Goal: Find specific page/section: Find specific page/section

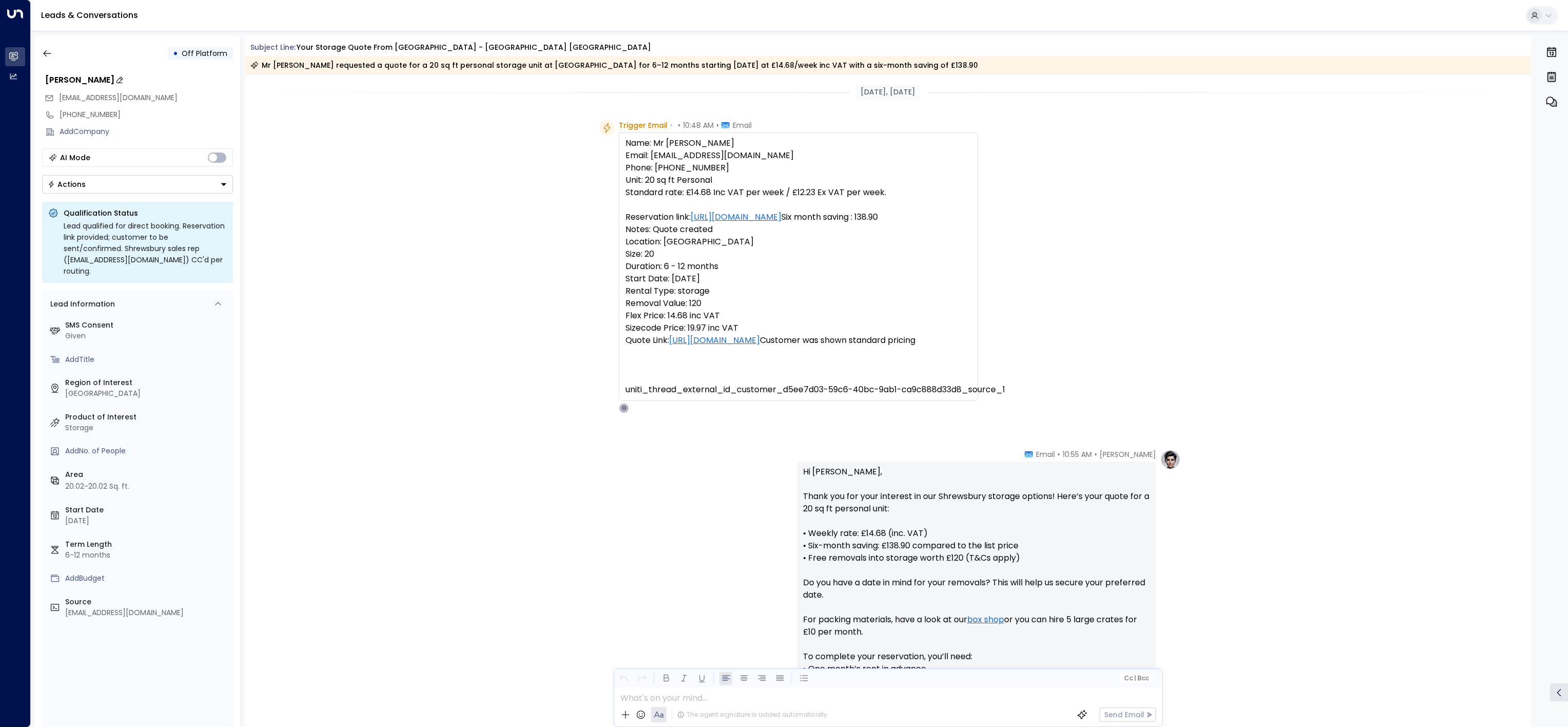
scroll to position [490, 0]
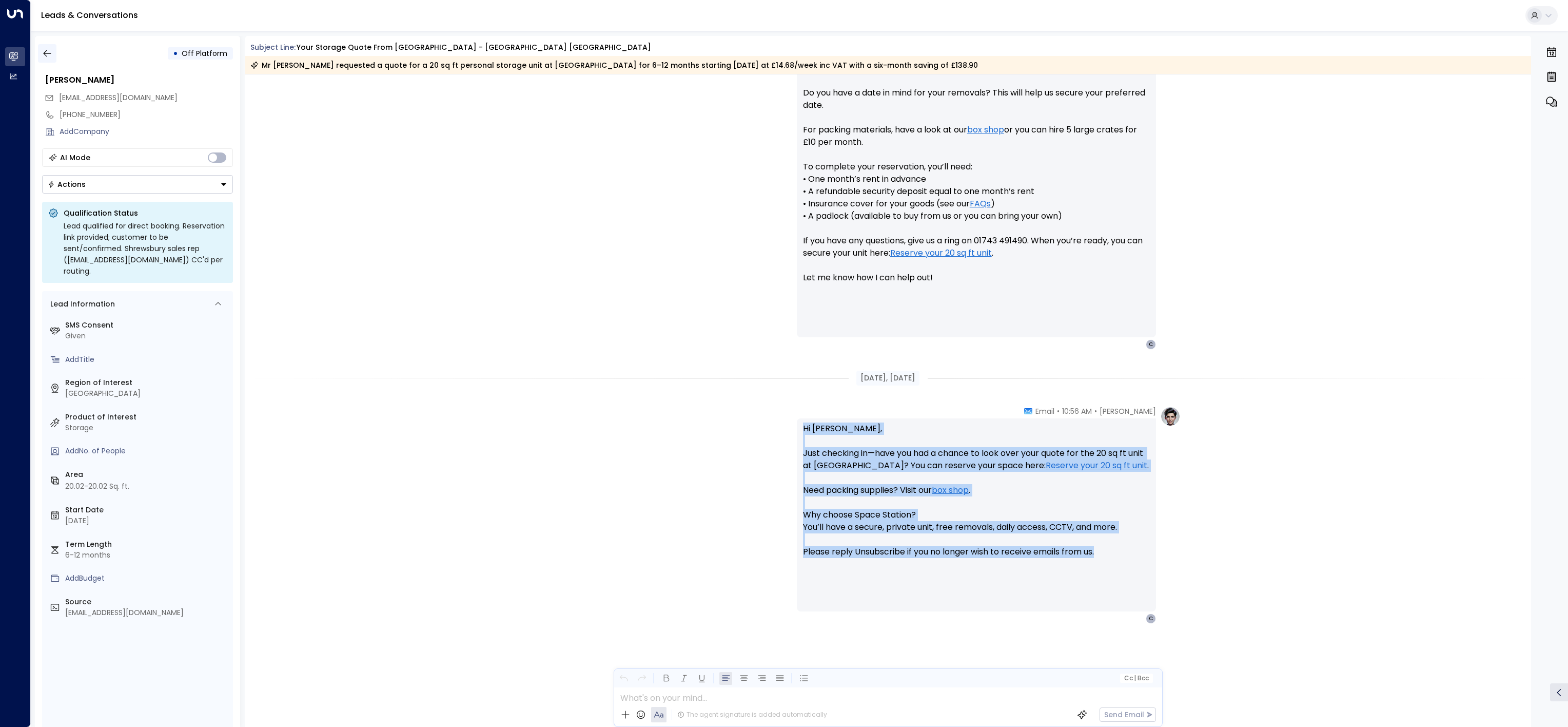
click at [43, 51] on icon "button" at bounding box center [46, 53] width 10 height 10
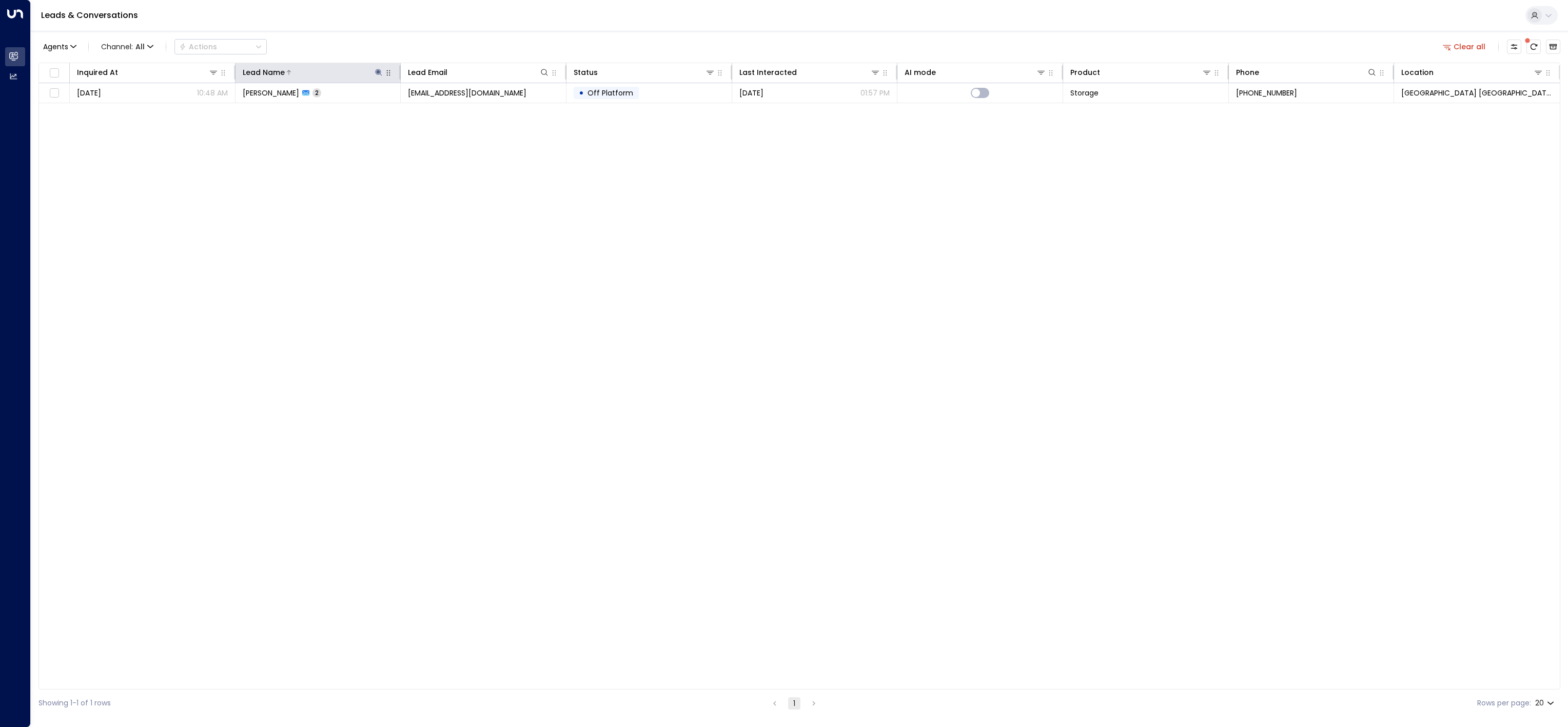
click at [378, 75] on icon at bounding box center [378, 72] width 7 height 7
click at [439, 108] on icon "button" at bounding box center [442, 110] width 8 height 8
click at [426, 109] on input "text" at bounding box center [378, 110] width 142 height 19
type input "********"
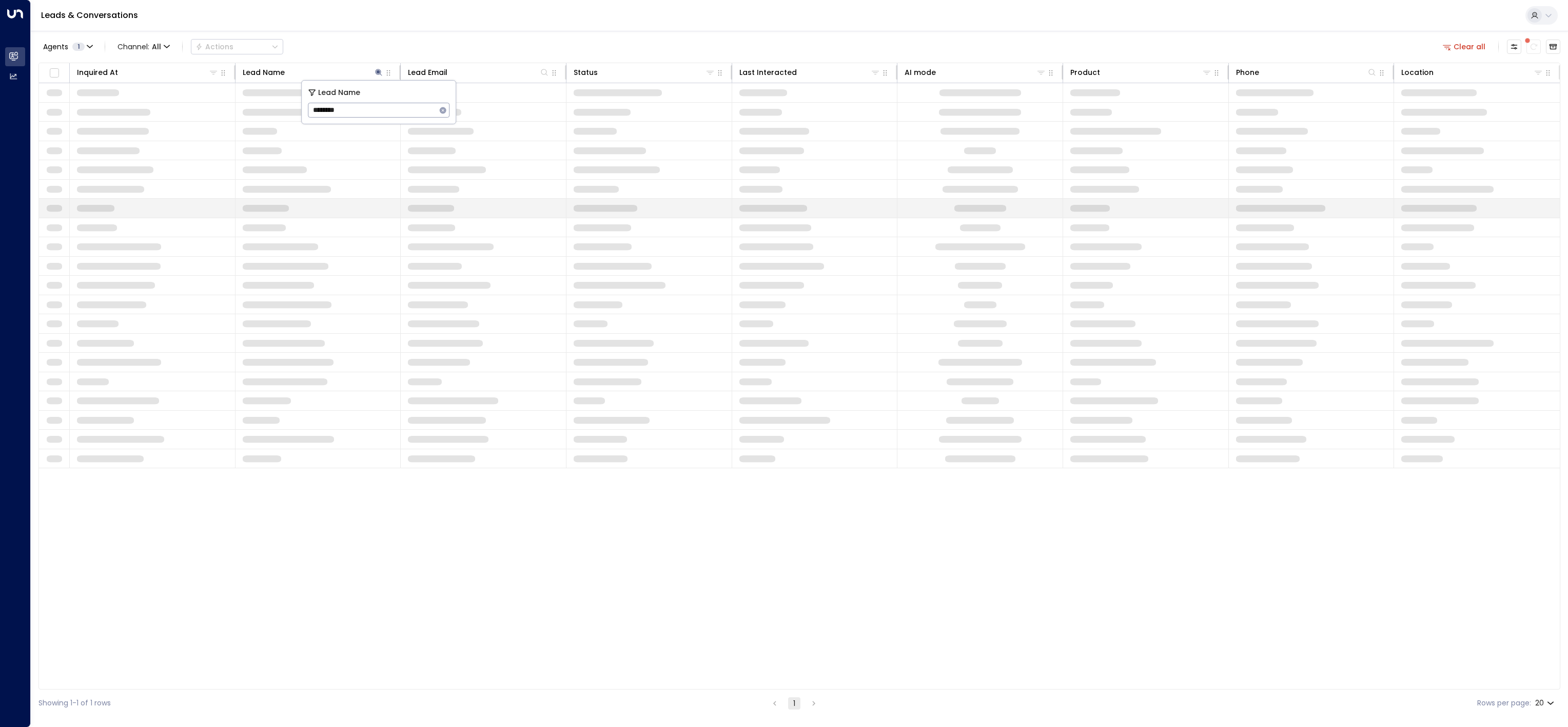
click at [429, 200] on td at bounding box center [484, 208] width 166 height 19
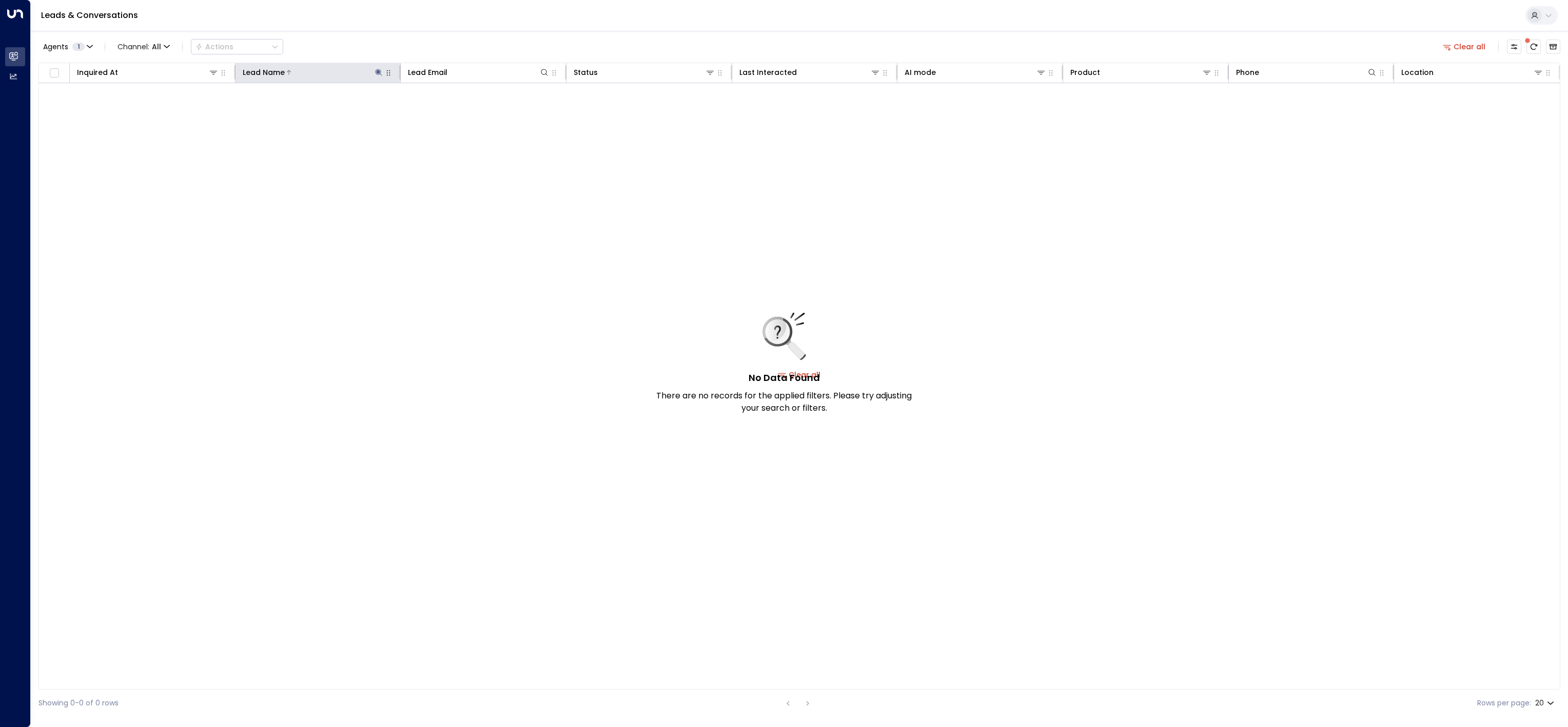
click at [376, 73] on icon at bounding box center [378, 72] width 7 height 7
click at [324, 109] on input "********" at bounding box center [372, 110] width 128 height 19
type input "*******"
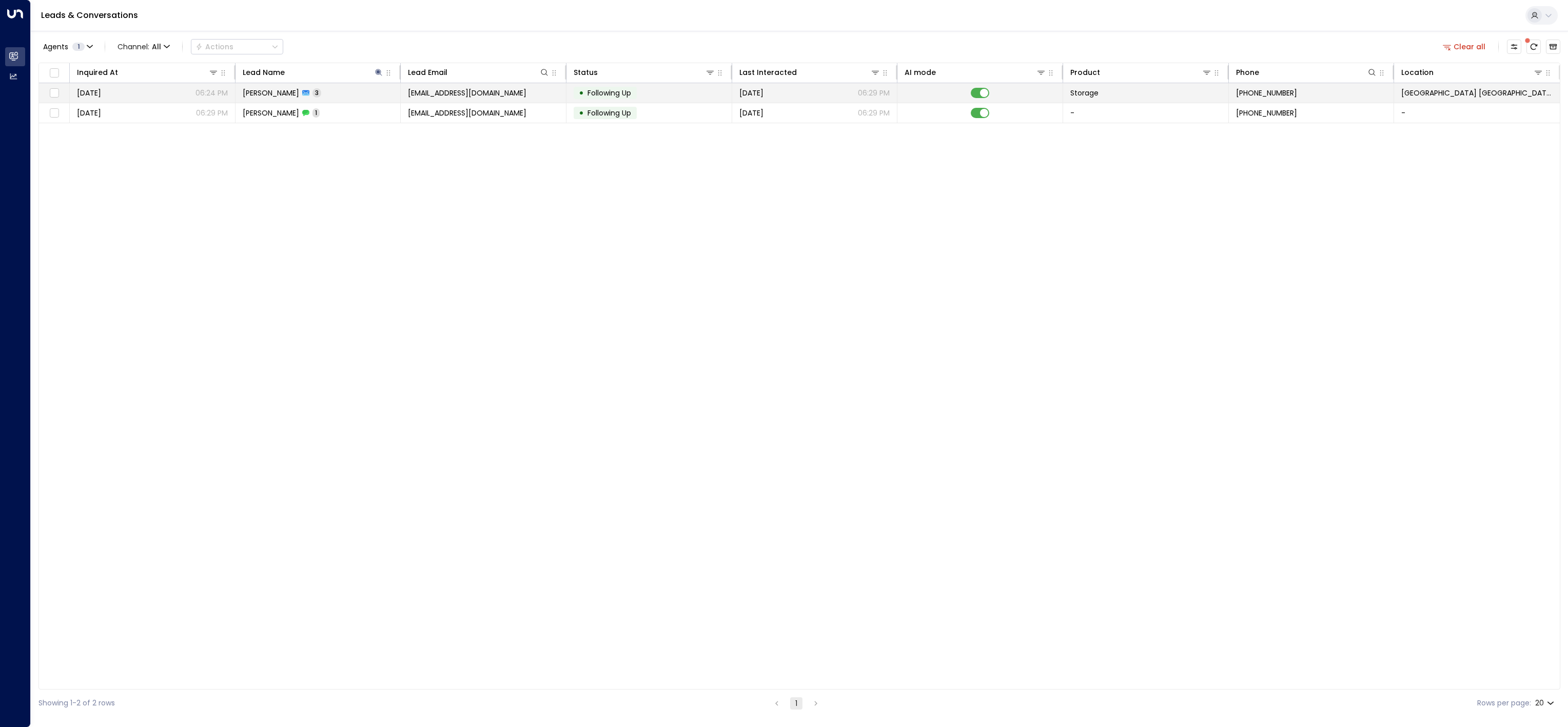
click at [544, 94] on td "[EMAIL_ADDRESS][DOMAIN_NAME]" at bounding box center [484, 93] width 166 height 20
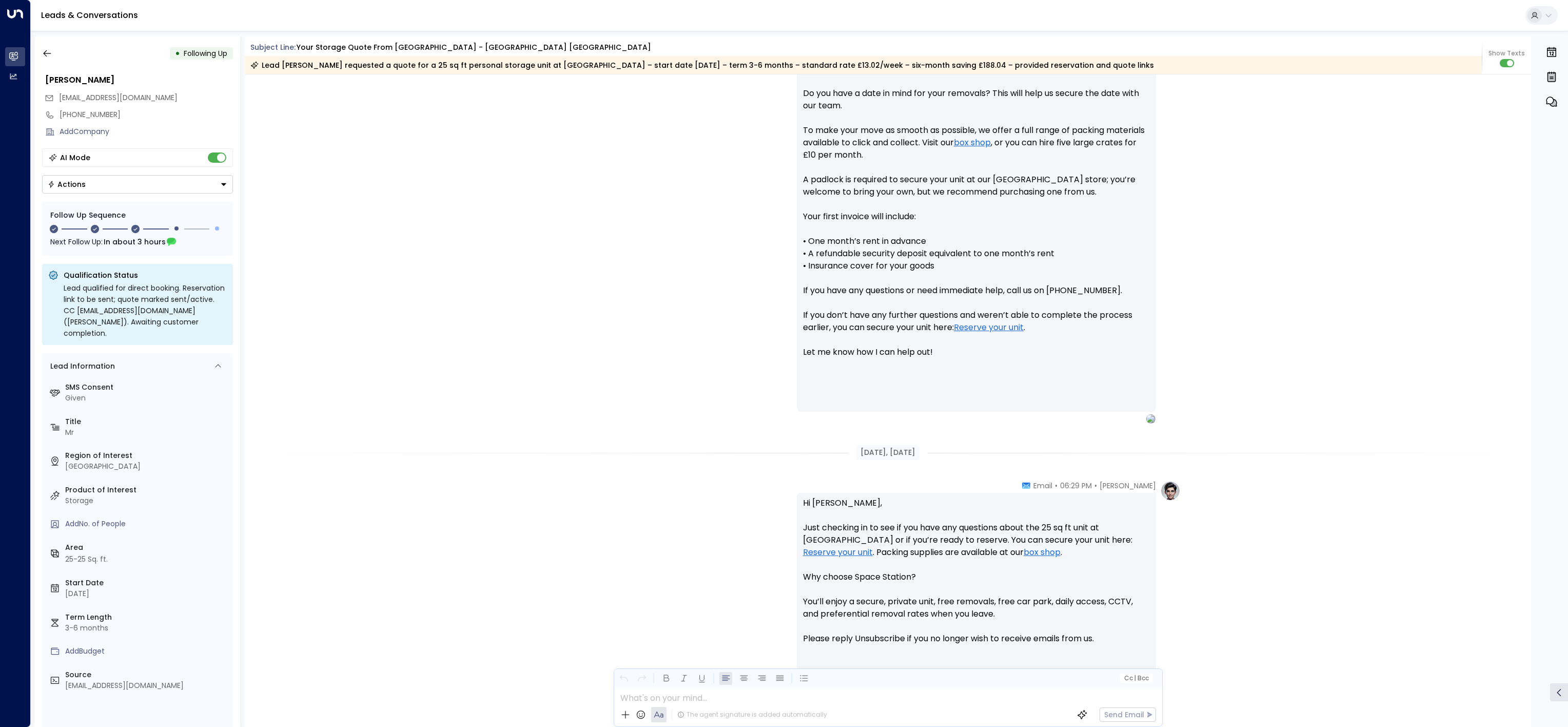
scroll to position [477, 0]
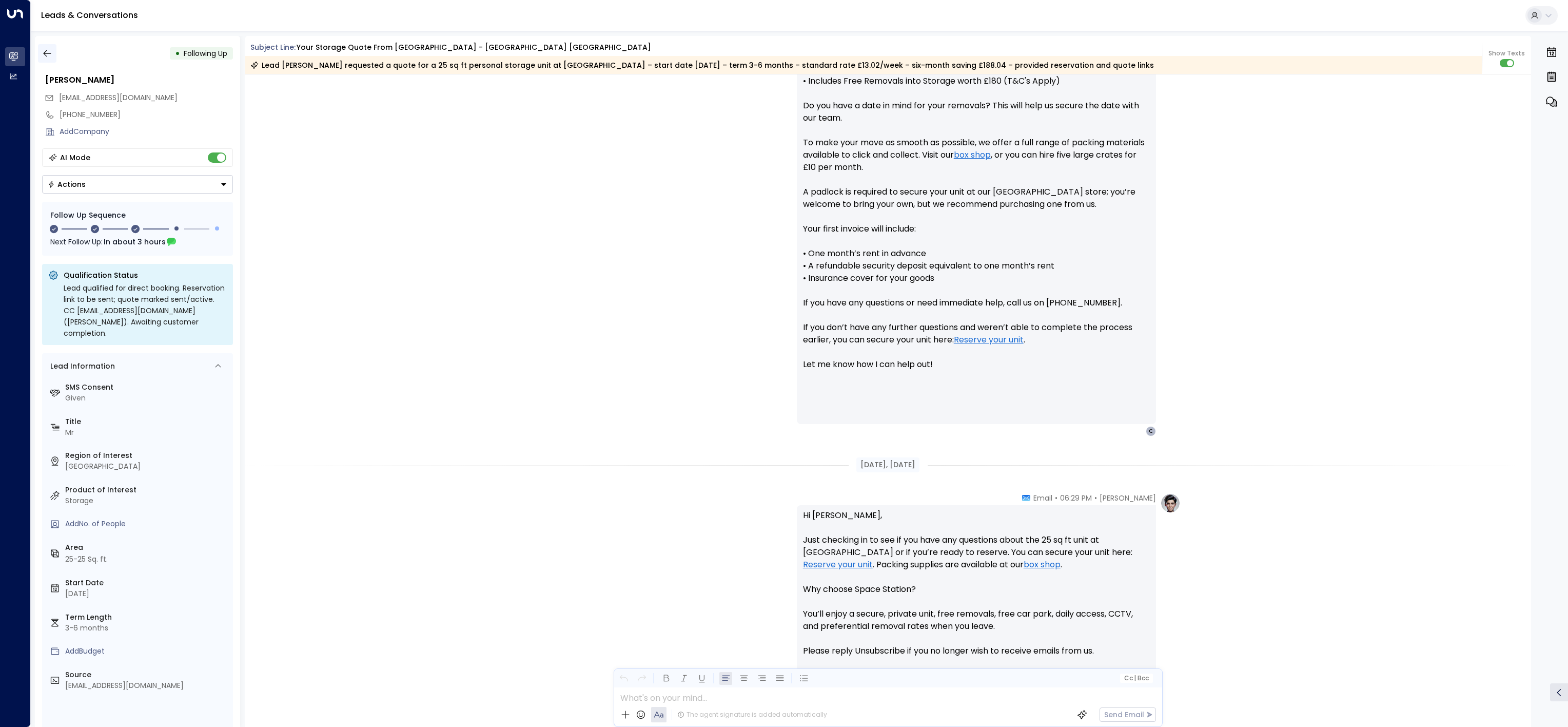
click at [56, 57] on button "button" at bounding box center [47, 53] width 18 height 18
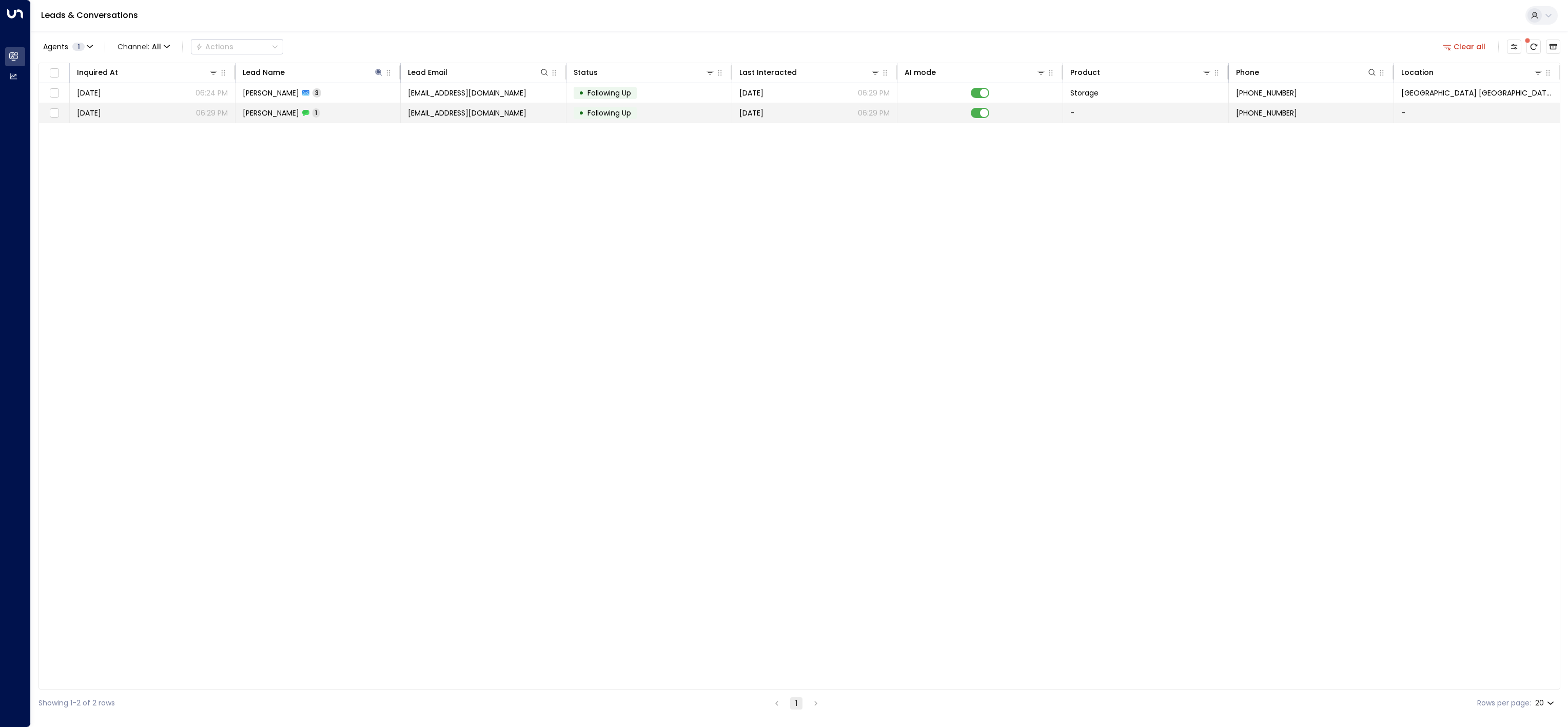
click at [333, 119] on td "[PERSON_NAME] 1" at bounding box center [318, 113] width 166 height 20
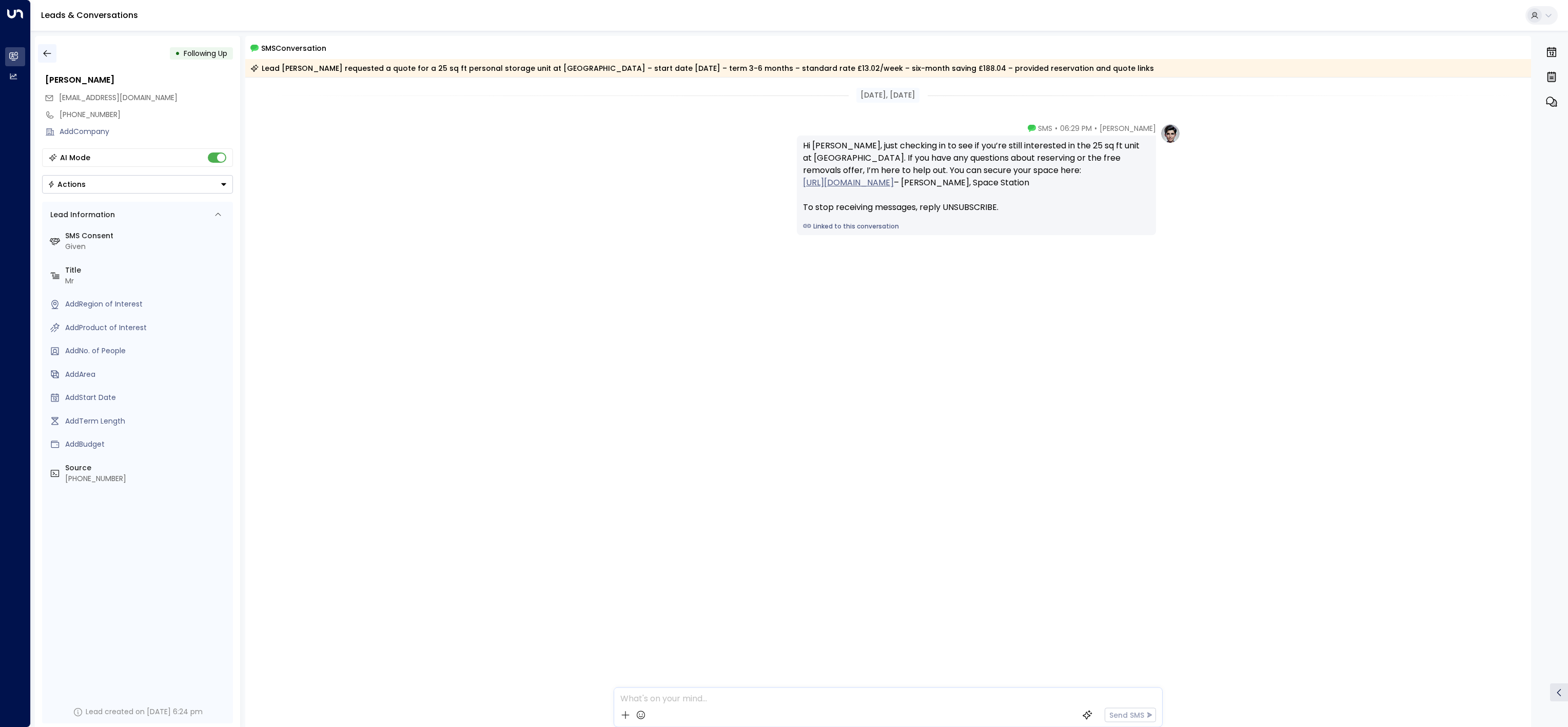
click at [46, 48] on icon "button" at bounding box center [46, 53] width 10 height 10
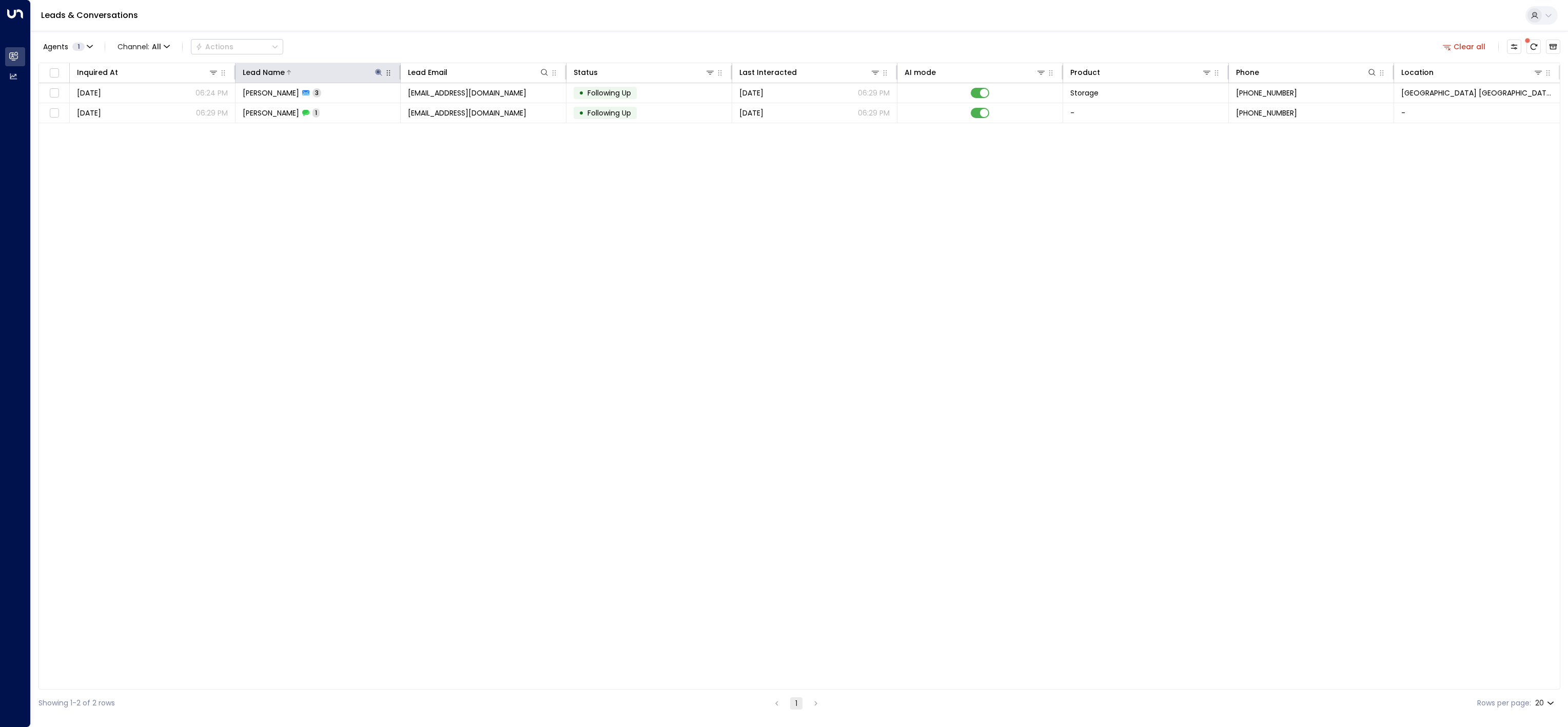
click at [373, 72] on button at bounding box center [378, 72] width 10 height 10
click at [443, 108] on icon "button" at bounding box center [442, 110] width 7 height 7
click at [407, 111] on input "text" at bounding box center [378, 110] width 142 height 19
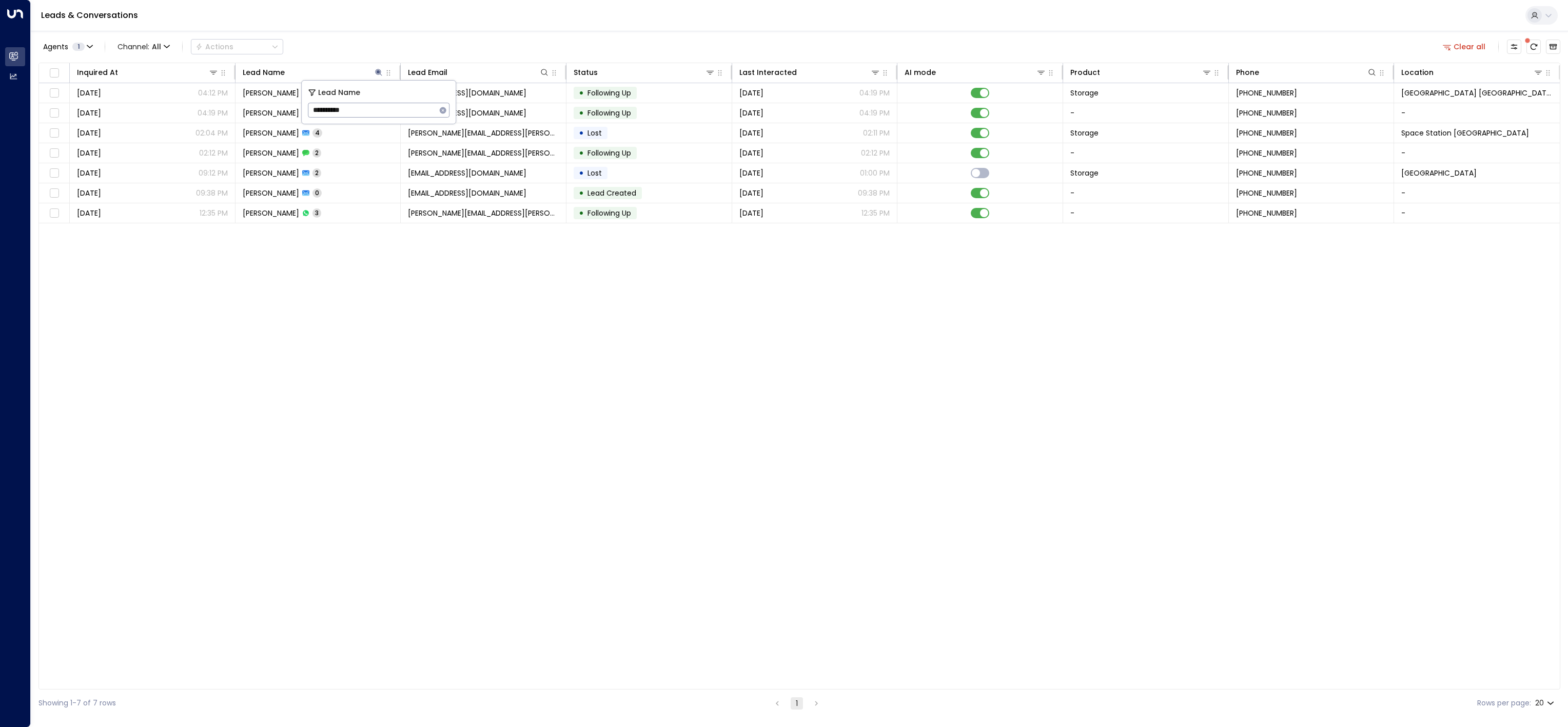
type input "**********"
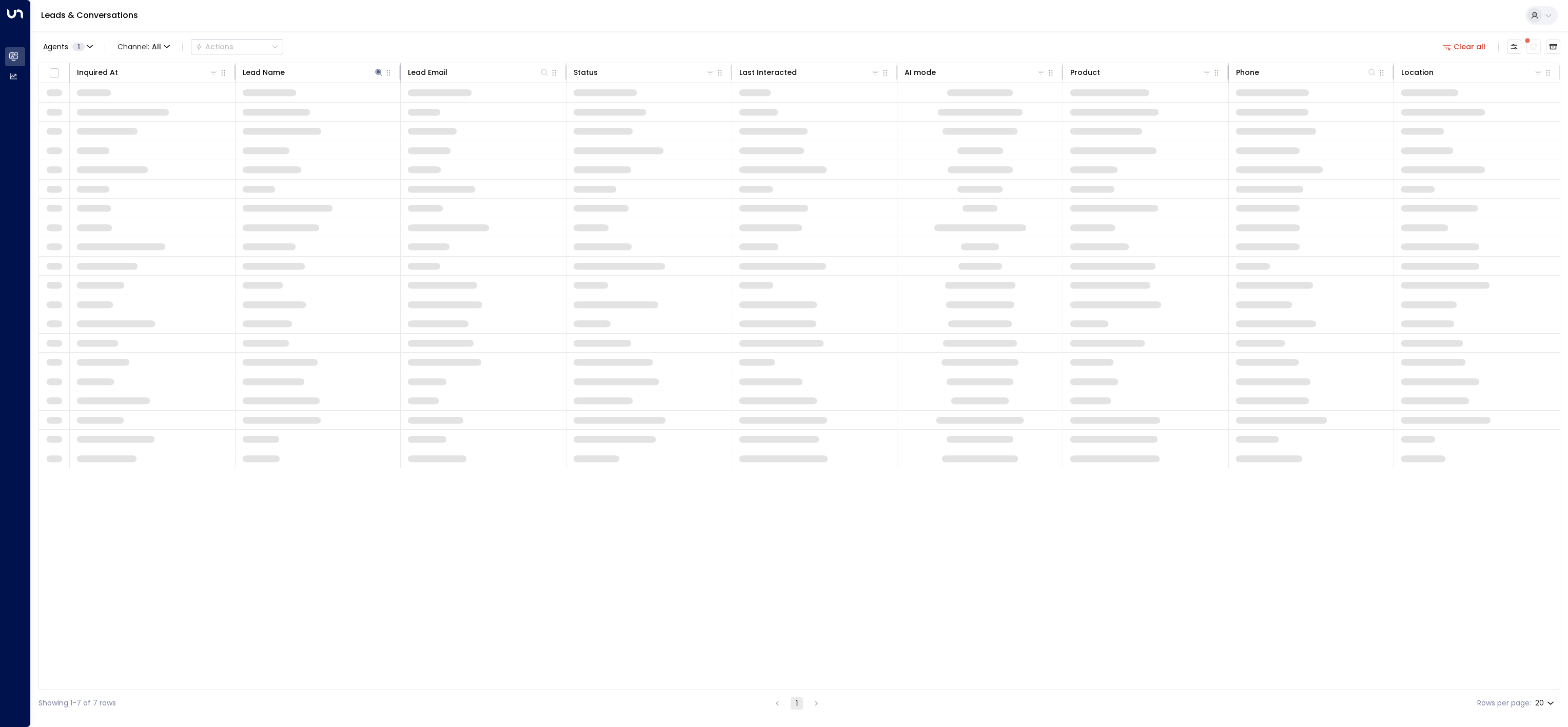
click at [592, 295] on td at bounding box center [650, 285] width 166 height 19
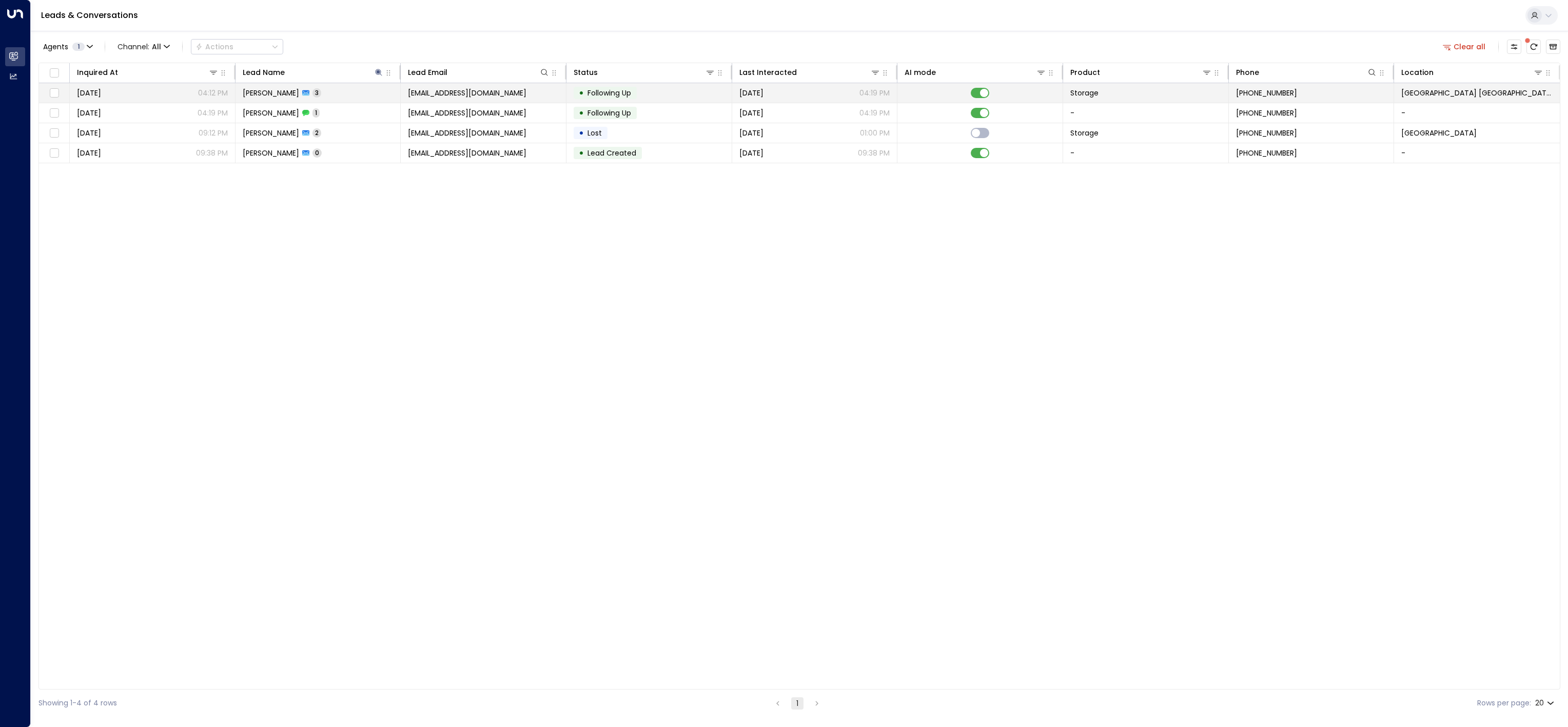
click at [311, 100] on td "[PERSON_NAME] 3" at bounding box center [318, 93] width 166 height 20
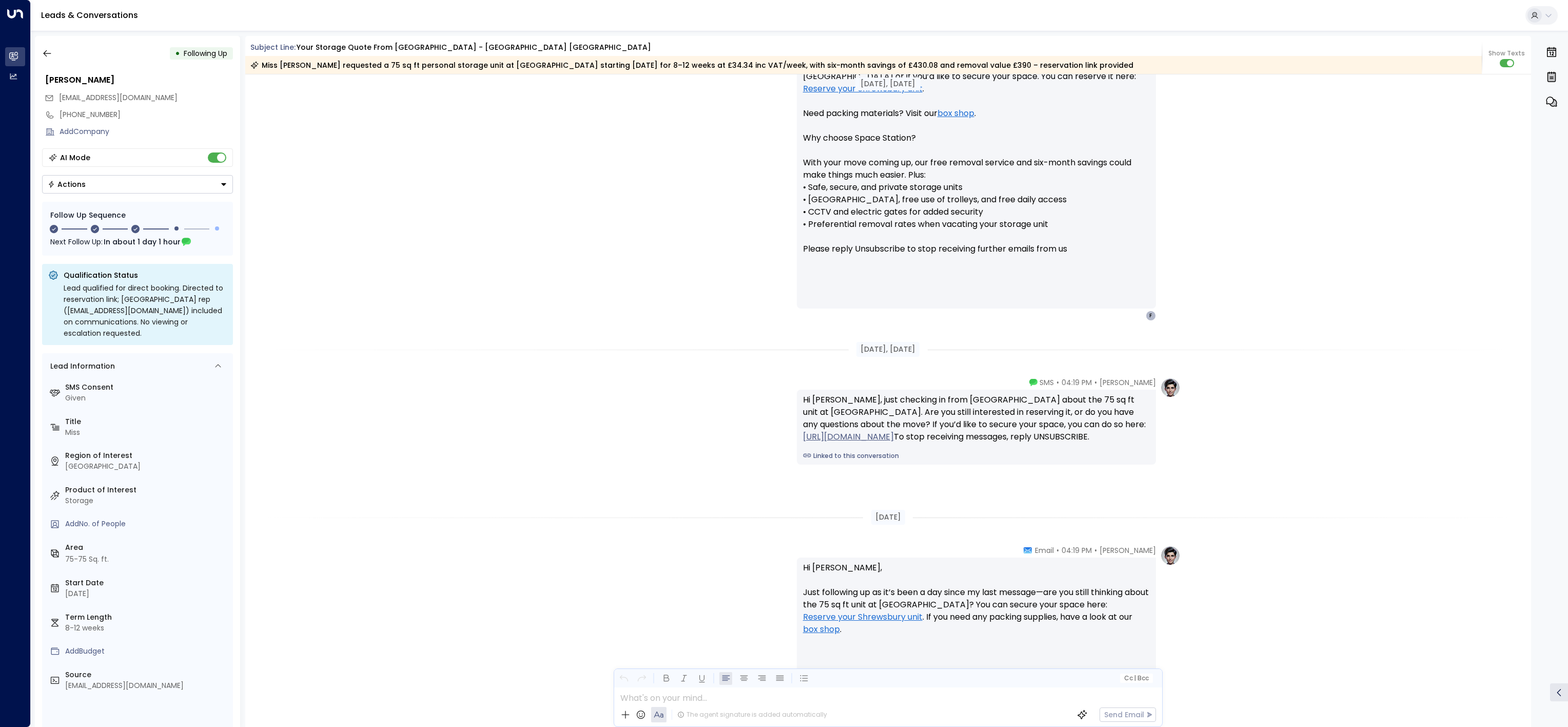
scroll to position [402, 0]
